Goal: Task Accomplishment & Management: Manage account settings

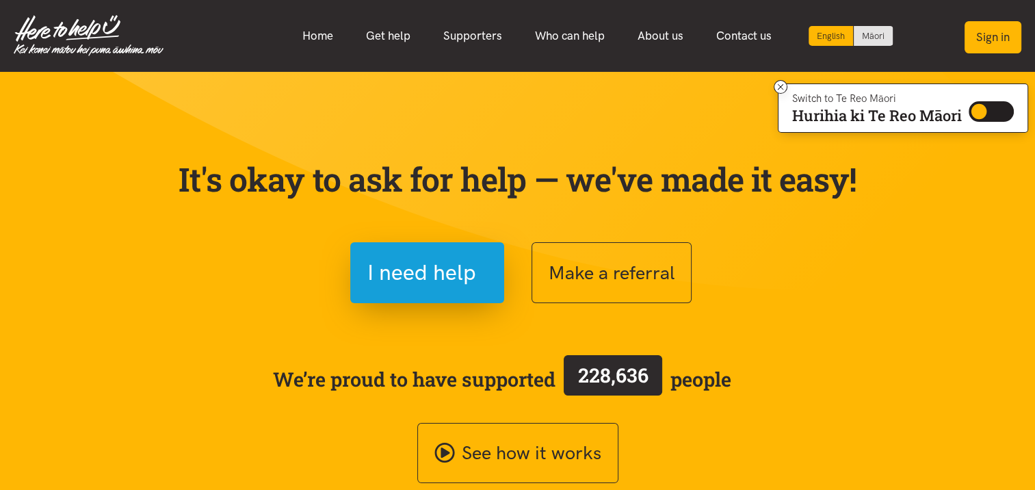
click at [989, 33] on button "Sign in" at bounding box center [993, 37] width 57 height 32
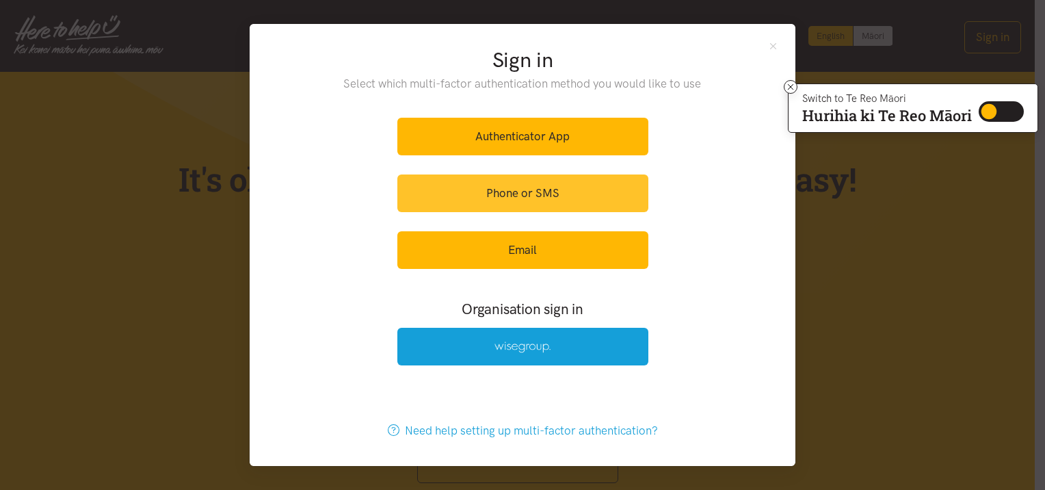
click at [554, 199] on link "Phone or SMS" at bounding box center [523, 193] width 251 height 38
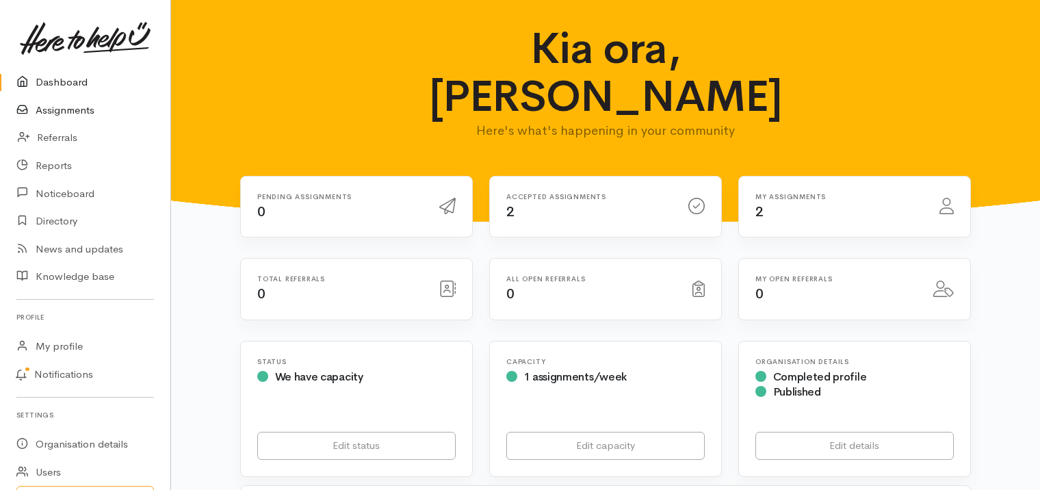
click at [82, 109] on link "Assignments" at bounding box center [85, 110] width 170 height 28
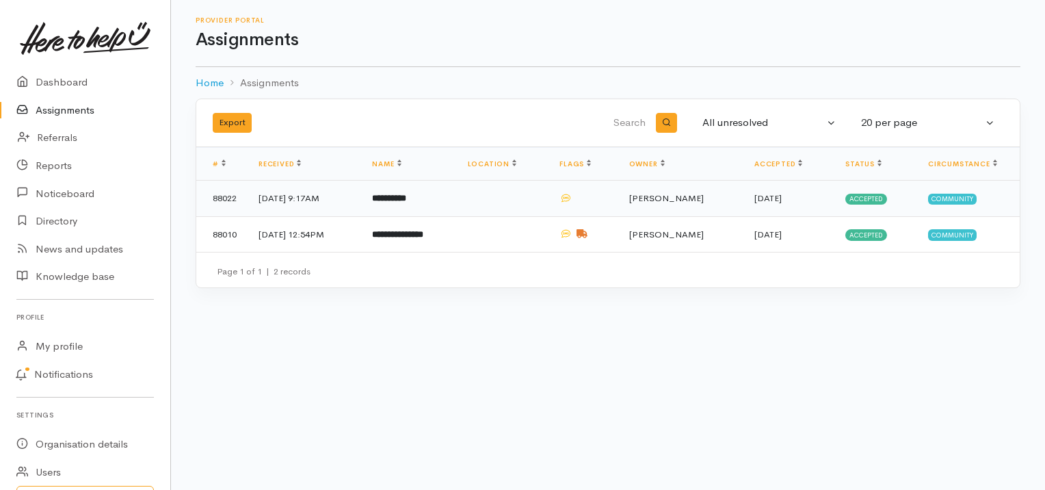
click at [406, 195] on b "**********" at bounding box center [389, 198] width 34 height 9
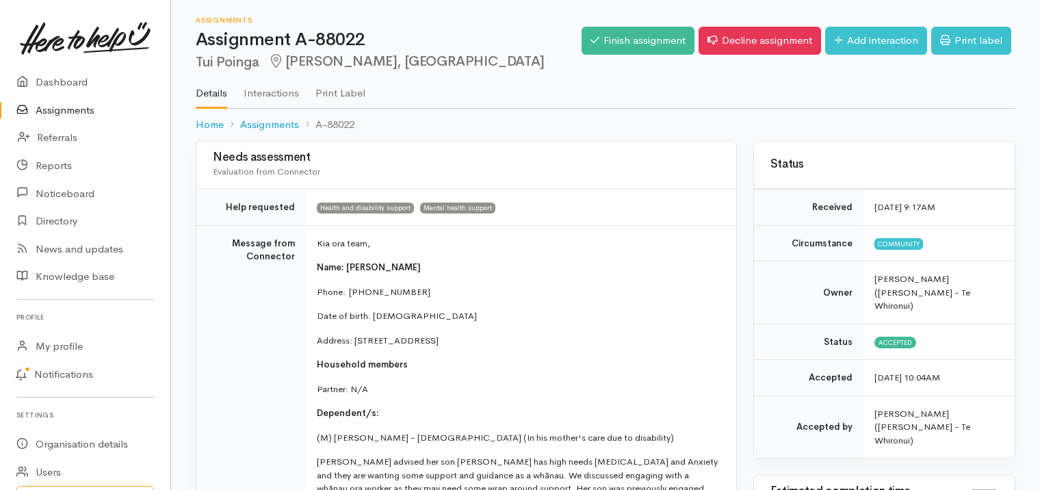
scroll to position [428, 0]
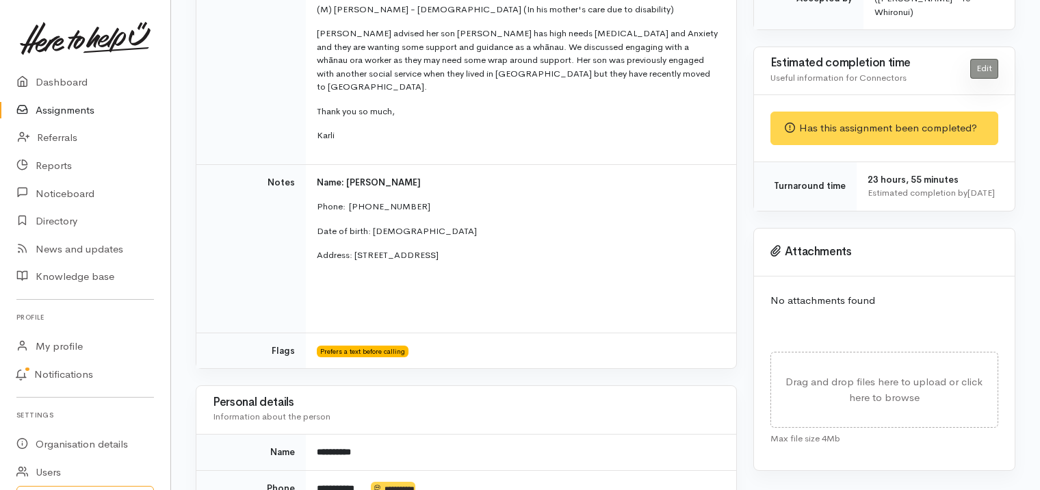
click at [987, 59] on link "Edit" at bounding box center [984, 69] width 28 height 20
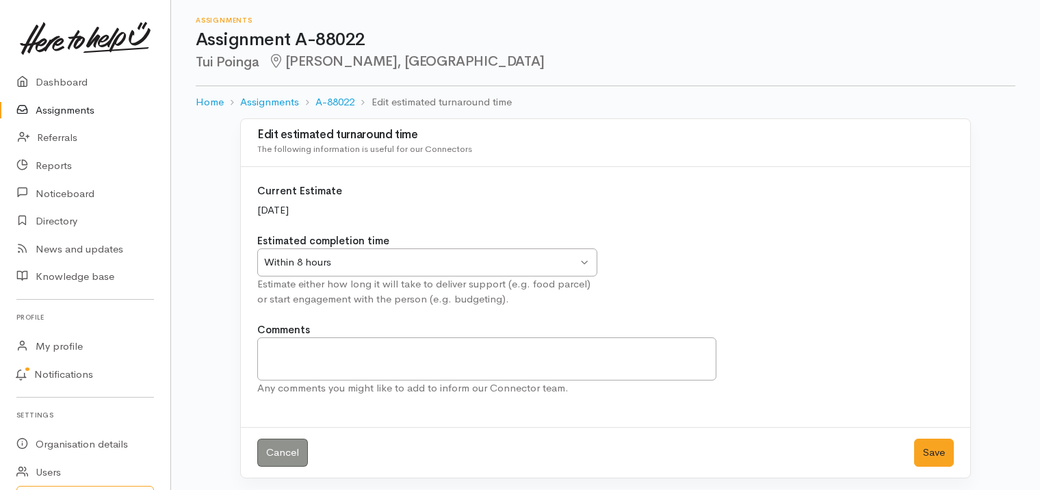
click at [578, 267] on div "Within 8 hours Within 8 hours" at bounding box center [427, 262] width 340 height 28
click at [931, 450] on button "Save" at bounding box center [934, 453] width 40 height 28
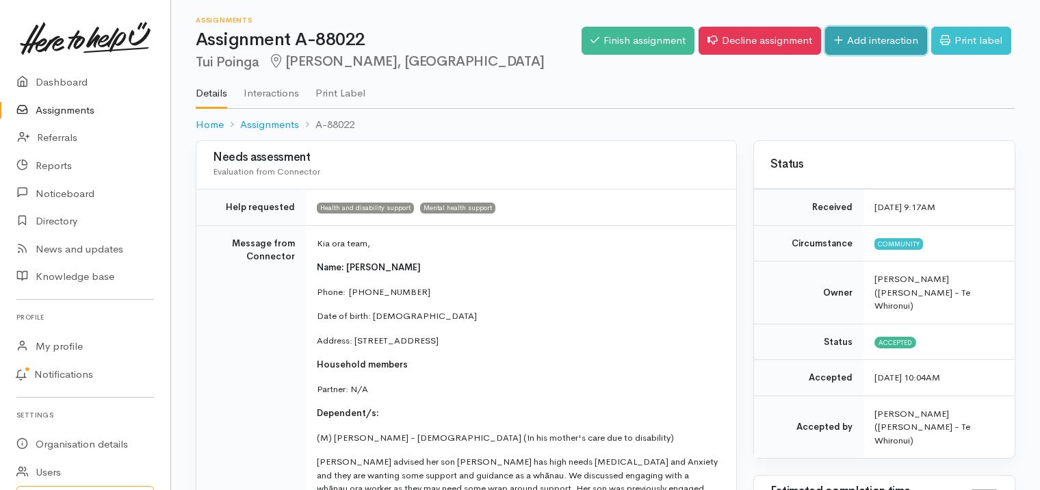
click at [885, 37] on link "Add interaction" at bounding box center [876, 41] width 102 height 28
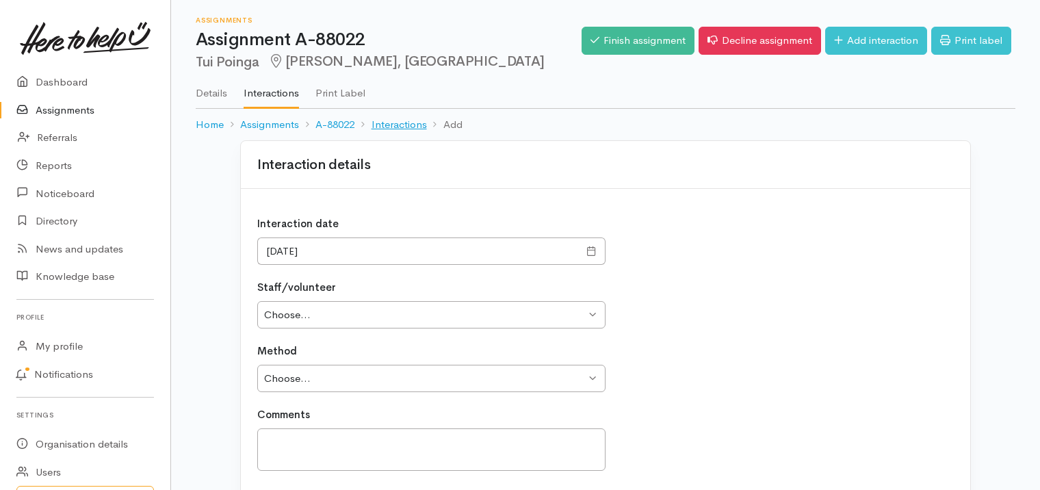
click at [402, 120] on link "Interactions" at bounding box center [399, 125] width 55 height 16
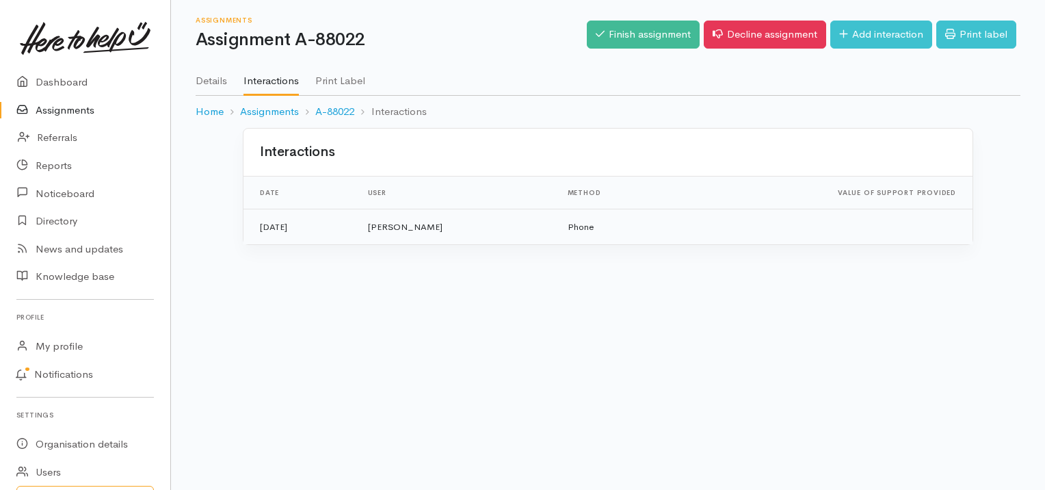
click at [447, 226] on td "[PERSON_NAME]" at bounding box center [457, 227] width 200 height 36
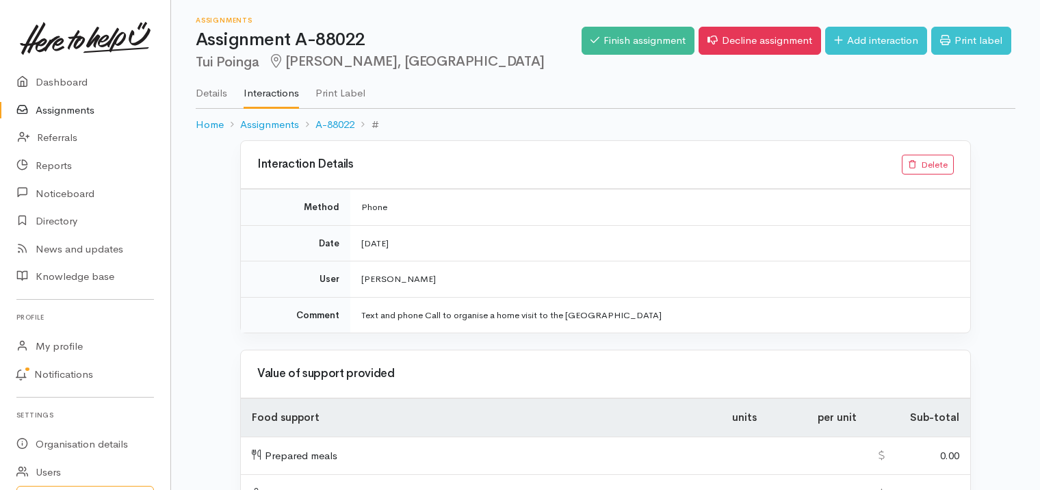
click at [74, 111] on link "Assignments" at bounding box center [85, 110] width 170 height 28
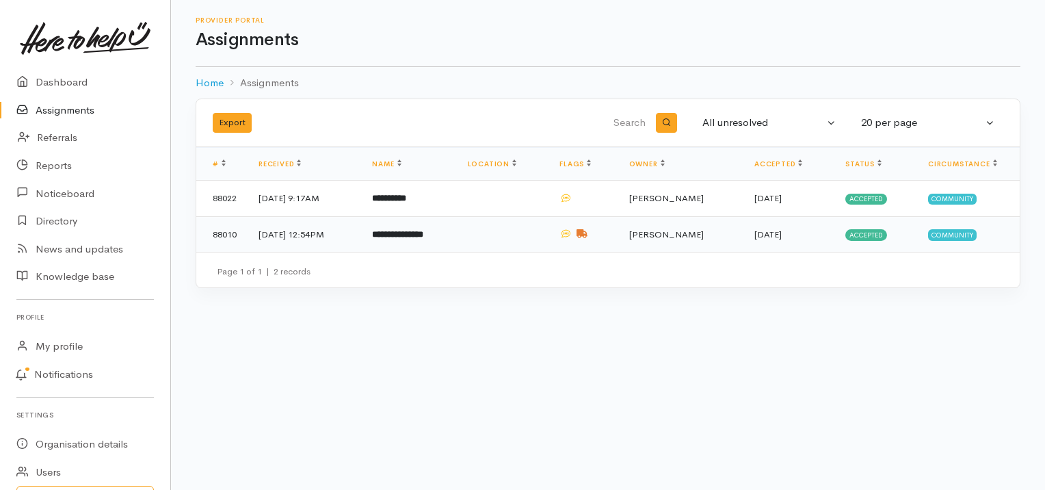
click at [419, 230] on b "**********" at bounding box center [397, 234] width 51 height 9
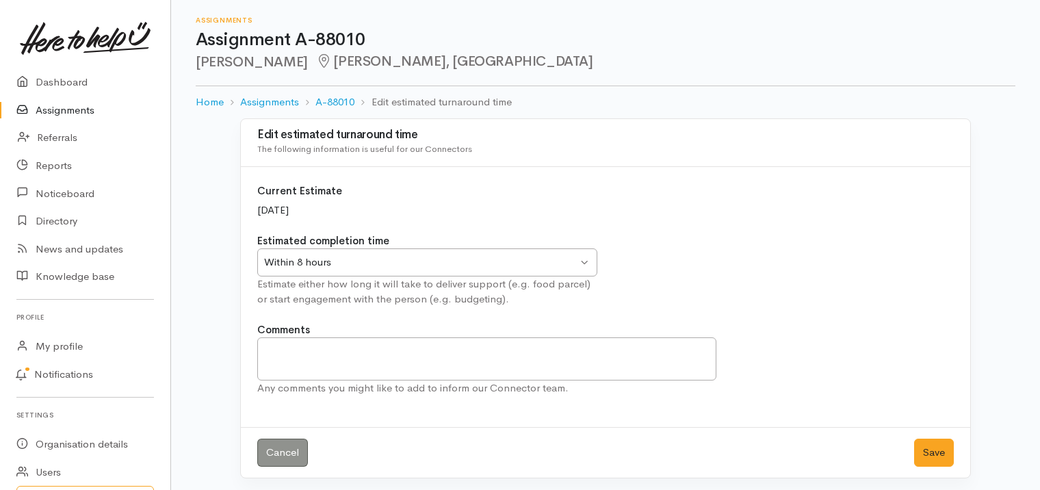
click at [582, 263] on div "Within 8 hours Within 8 hours" at bounding box center [427, 262] width 340 height 28
click at [927, 454] on button "Save" at bounding box center [934, 453] width 40 height 28
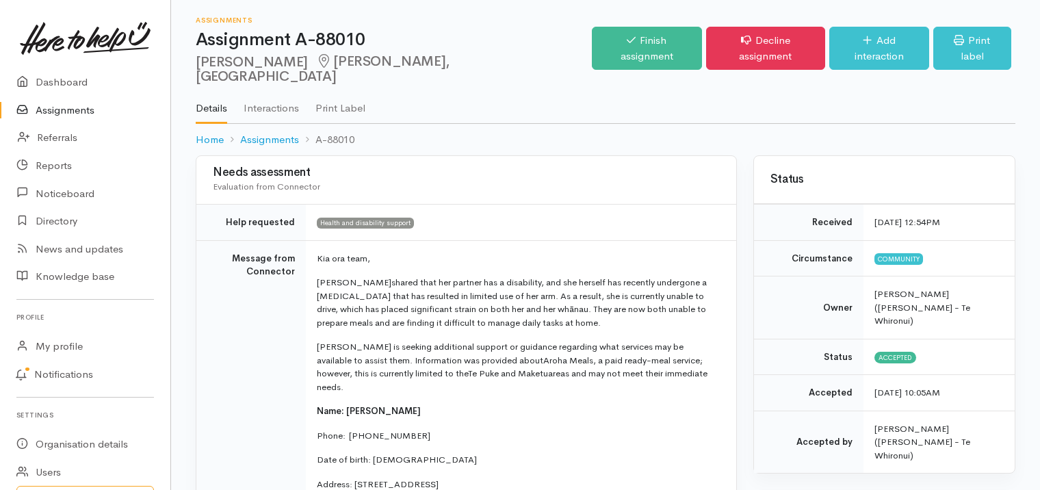
click at [268, 93] on link "Interactions" at bounding box center [271, 103] width 55 height 38
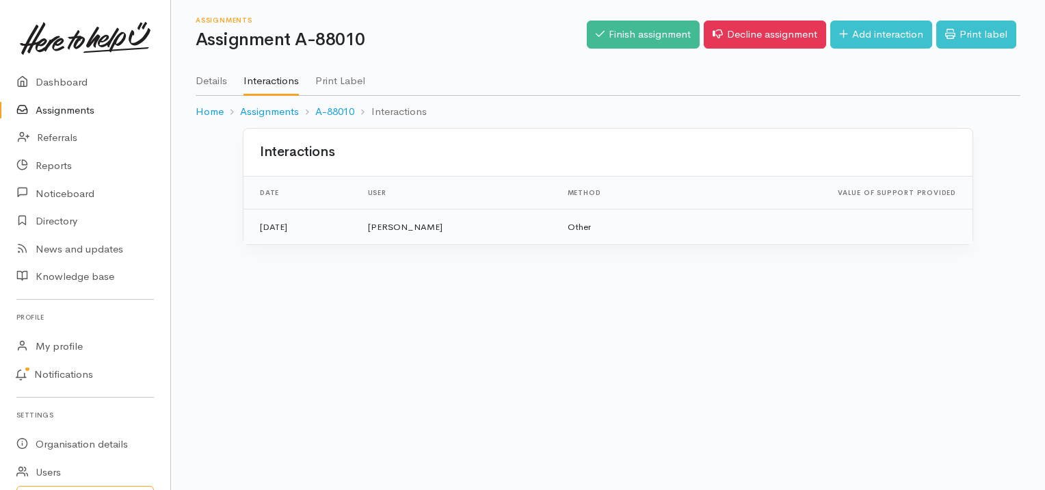
click at [457, 222] on td "[PERSON_NAME]" at bounding box center [457, 227] width 200 height 36
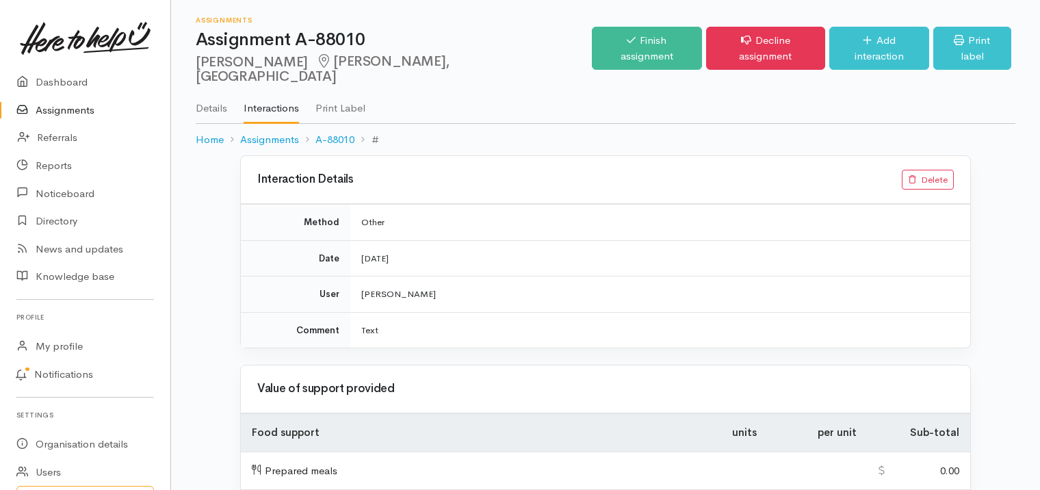
click at [94, 107] on link "Assignments" at bounding box center [85, 110] width 170 height 28
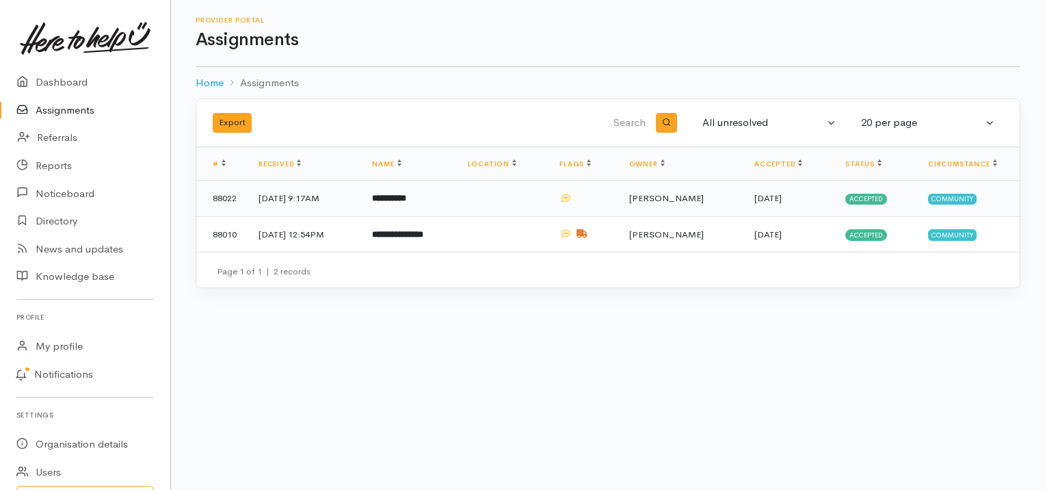
click at [406, 194] on b "**********" at bounding box center [389, 198] width 34 height 9
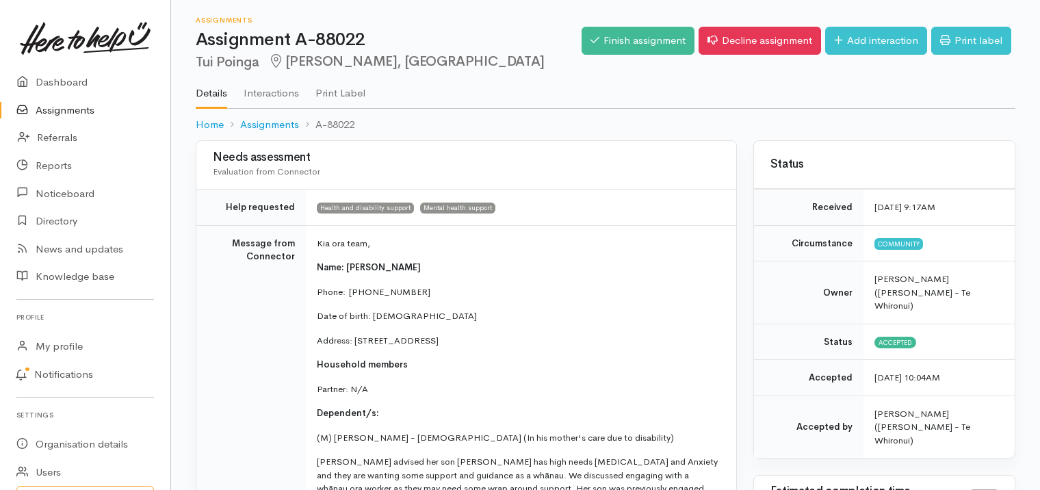
scroll to position [428, 0]
